Goal: Task Accomplishment & Management: Manage account settings

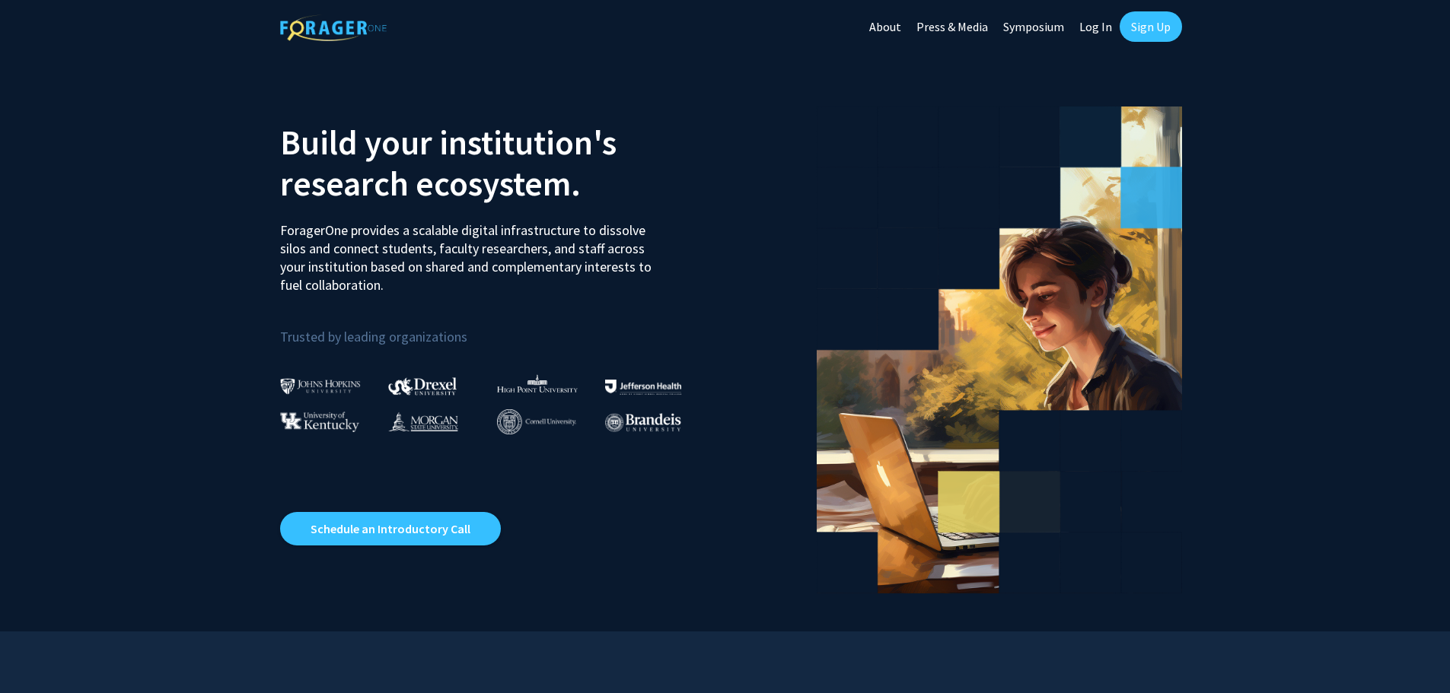
click at [1105, 30] on link "Log In" at bounding box center [1095, 26] width 48 height 53
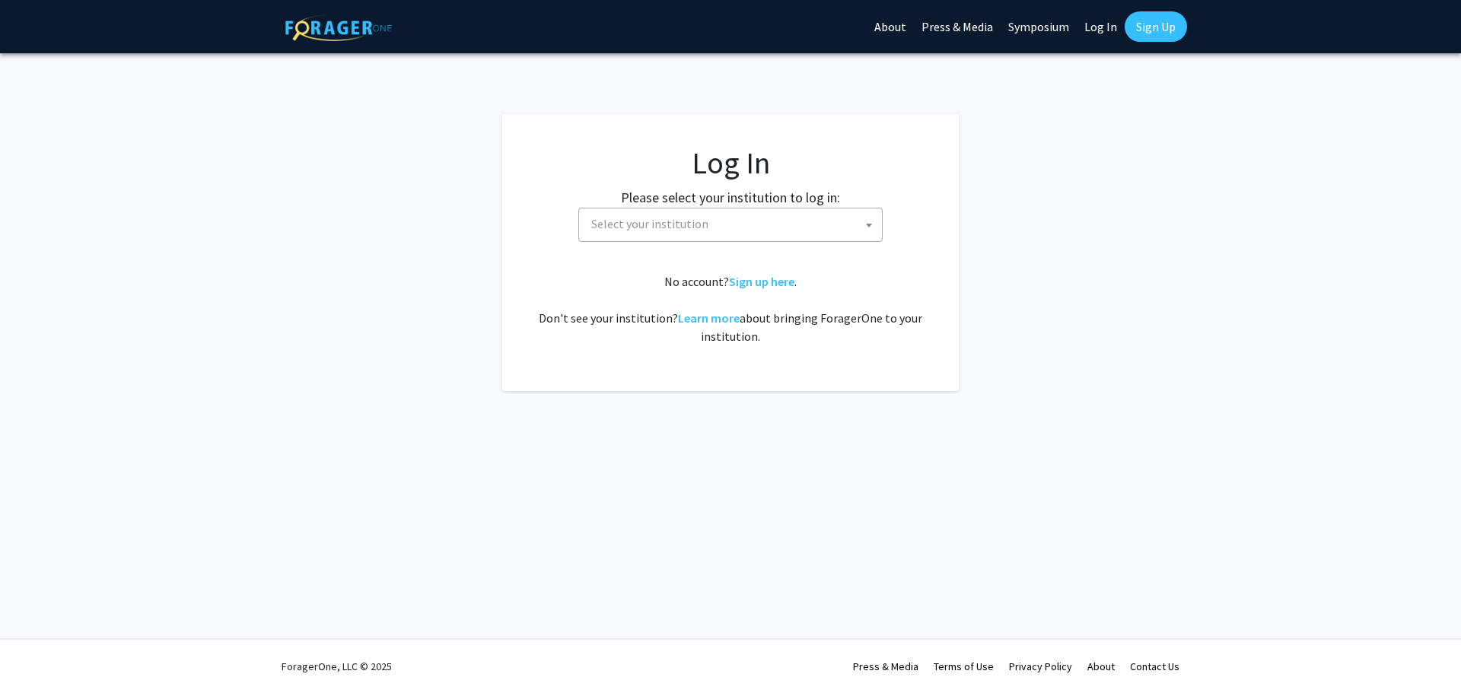
click at [648, 229] on span "Select your institution" at bounding box center [649, 223] width 117 height 15
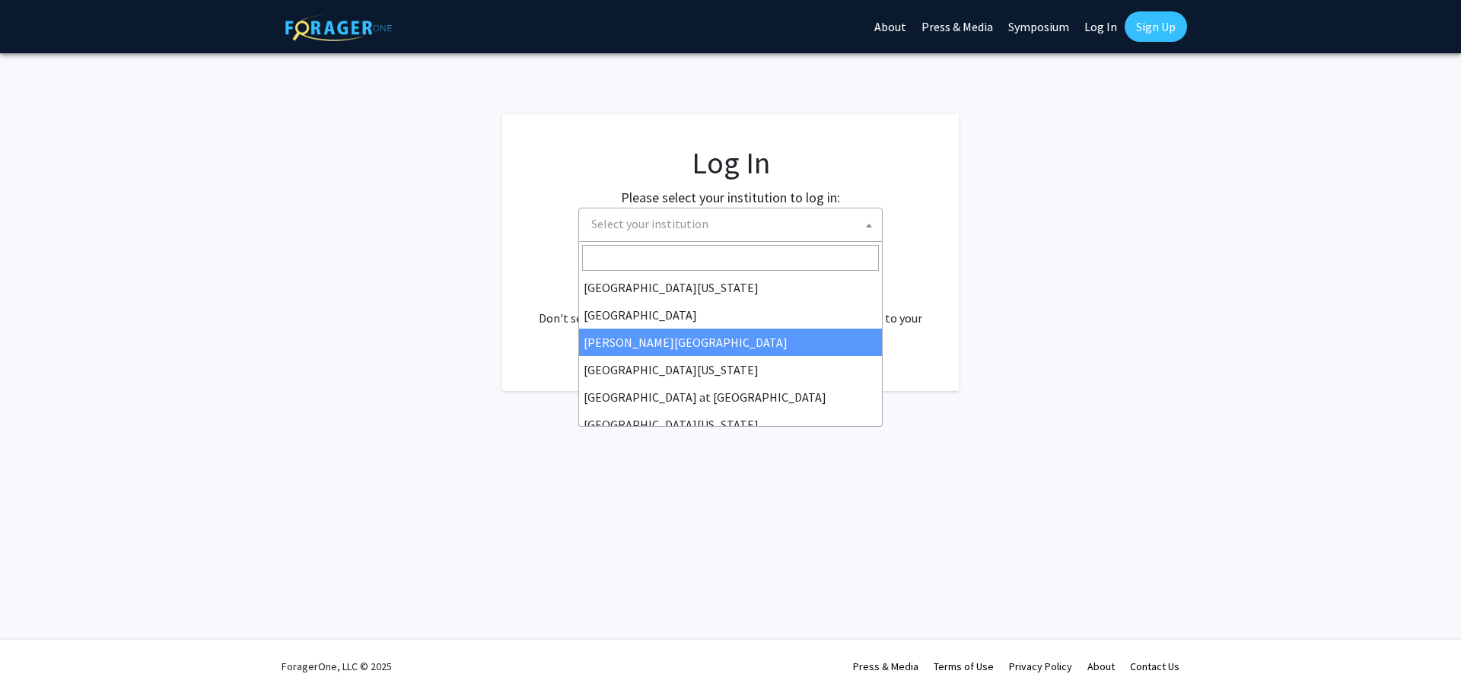
scroll to position [533, 0]
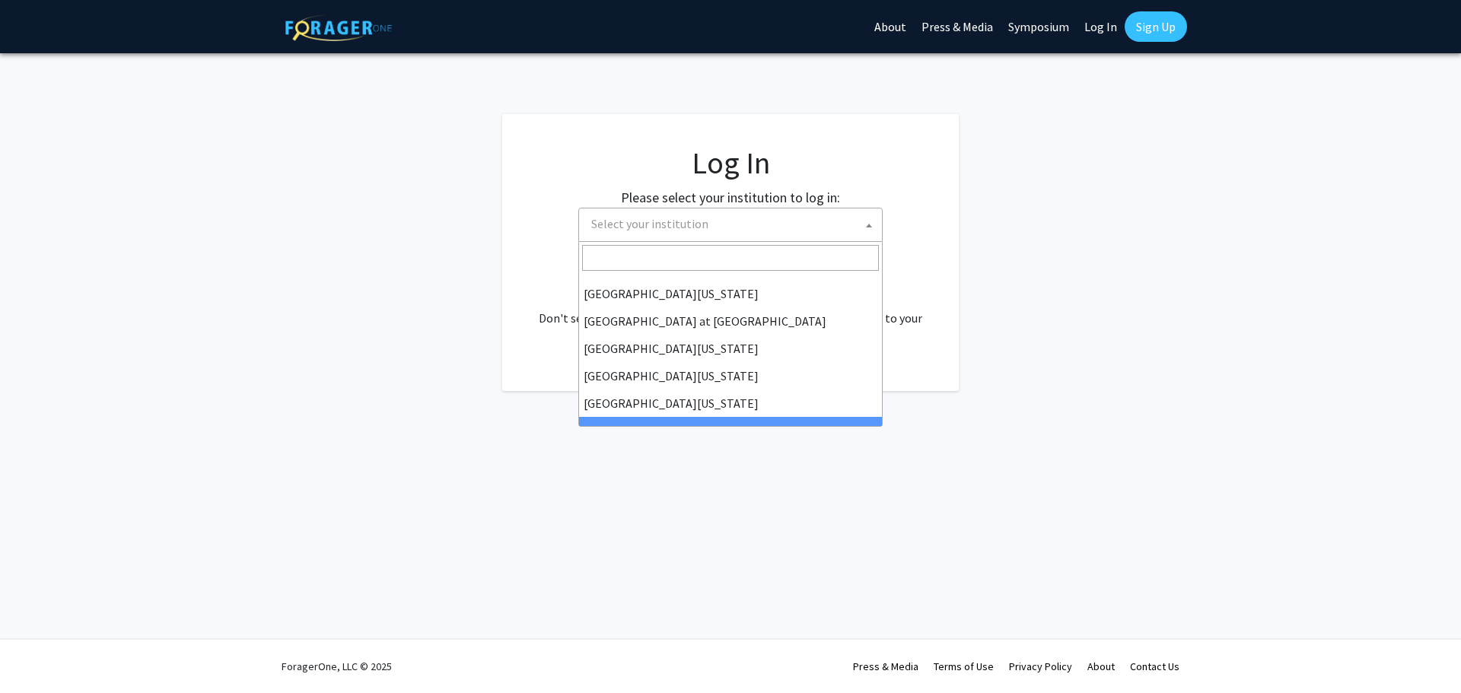
select select "21"
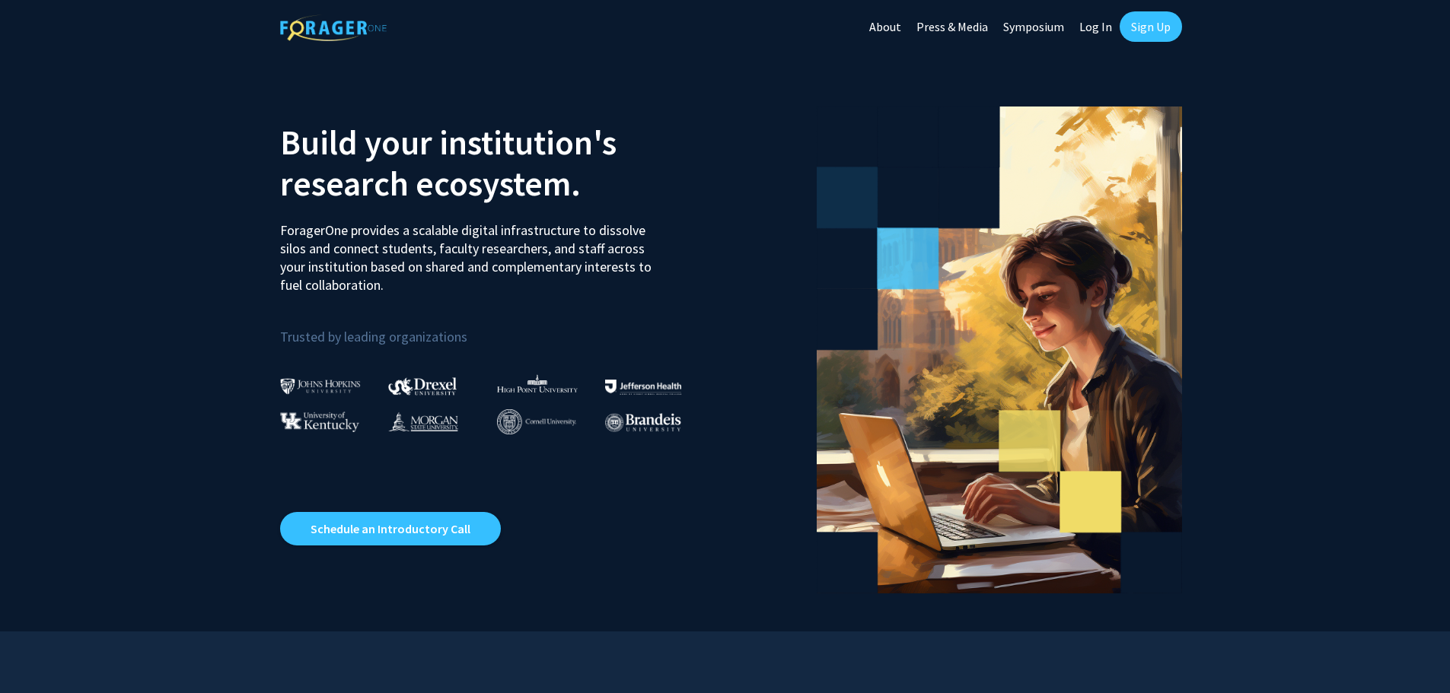
click at [1094, 27] on link "Log In" at bounding box center [1095, 26] width 48 height 53
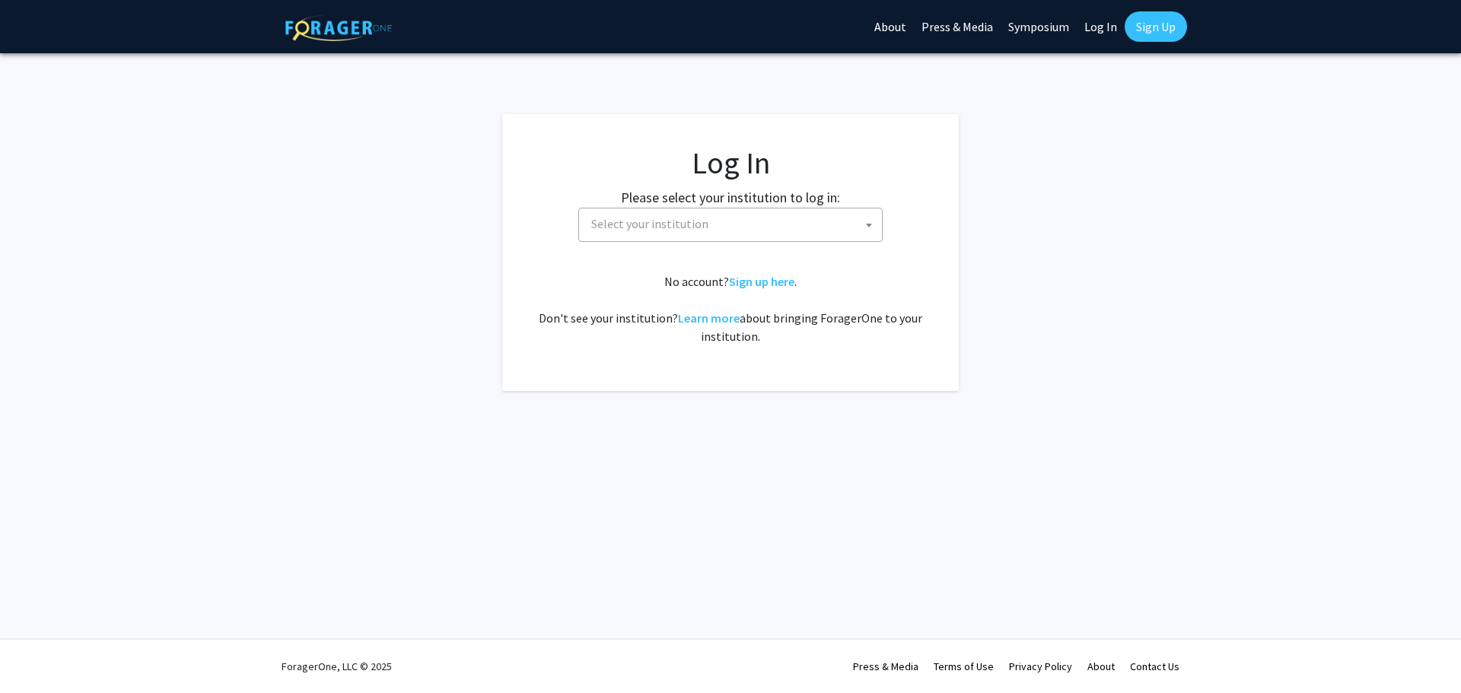
click at [648, 235] on span "Select your institution" at bounding box center [733, 224] width 297 height 31
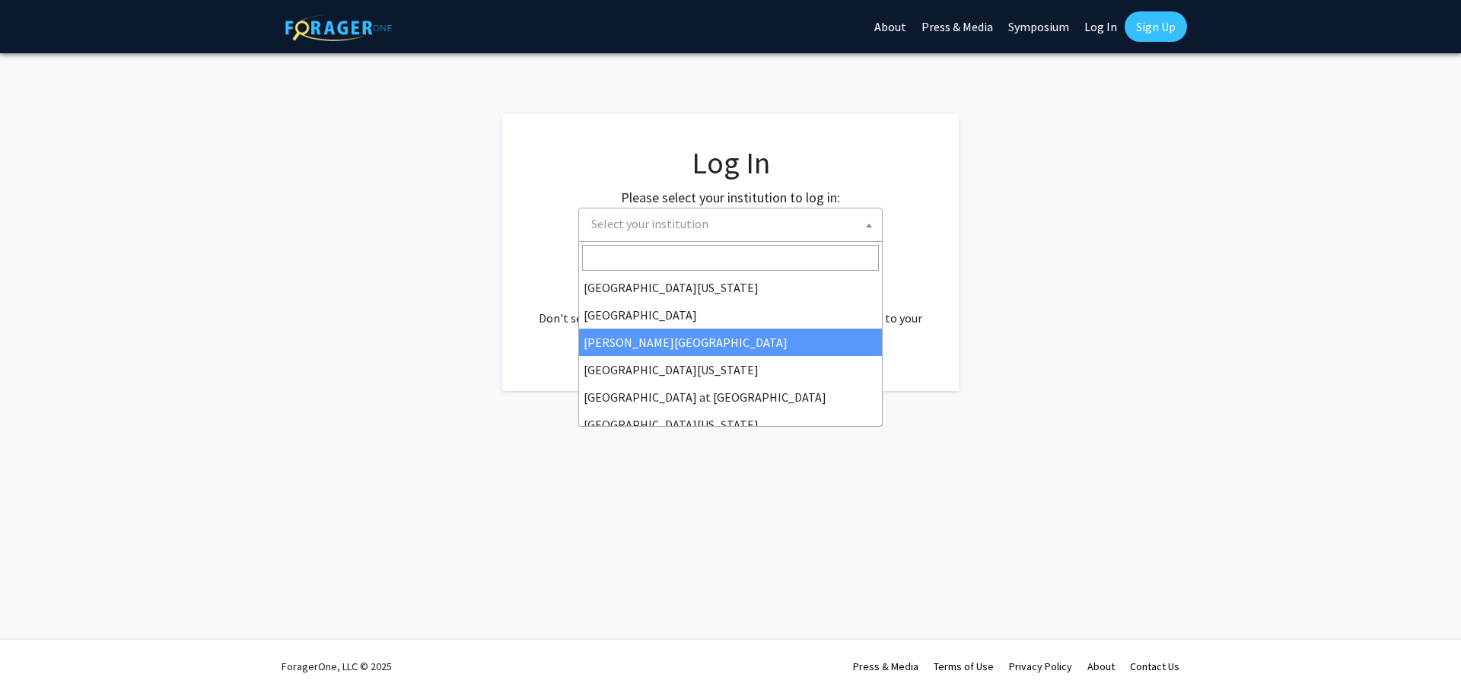
scroll to position [533, 0]
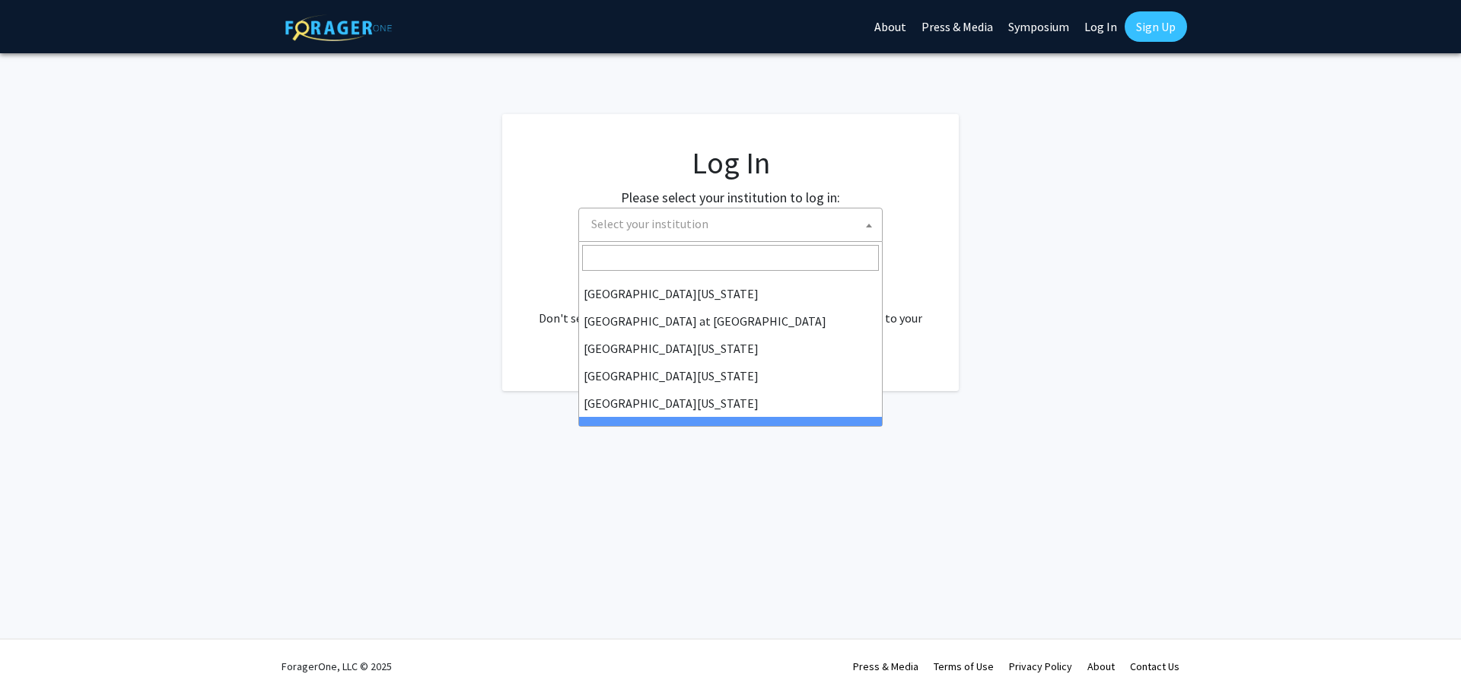
select select "21"
